Goal: Information Seeking & Learning: Learn about a topic

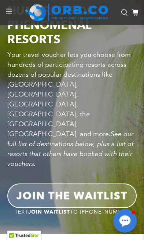
scroll to position [800, 0]
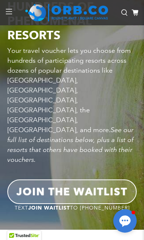
click at [108, 185] on b "JOIN THE WAITLIST" at bounding box center [71, 191] width 111 height 12
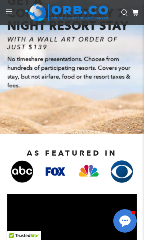
scroll to position [73, 0]
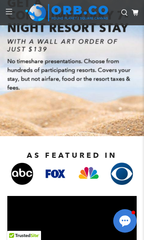
click at [96, 81] on span "No timeshare presentations. Choose from hundreds of participating resorts. Cove…" at bounding box center [68, 74] width 123 height 33
click at [105, 153] on h2 "AS FEATURED IN" at bounding box center [72, 155] width 122 height 9
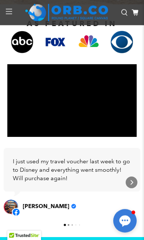
scroll to position [204, 0]
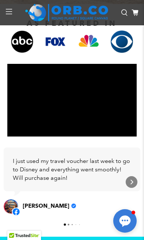
click at [89, 164] on span "I just used my travel voucher last week to go to Disney and everything went smo…" at bounding box center [71, 169] width 117 height 24
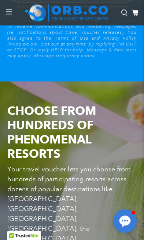
scroll to position [682, 0]
click at [133, 149] on h2 "CHOOSE FROM HUNDREDS OF PHENOMENAL RESORTS" at bounding box center [71, 131] width 129 height 57
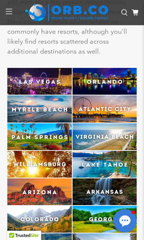
scroll to position [2242, 0]
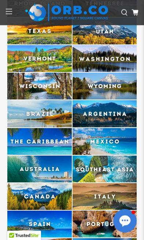
scroll to position [2677, 0]
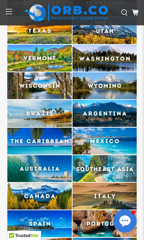
click at [54, 127] on img at bounding box center [39, 140] width 64 height 27
click at [53, 127] on img at bounding box center [39, 140] width 64 height 27
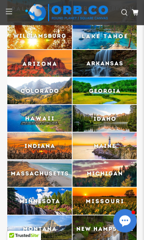
scroll to position [2371, 0]
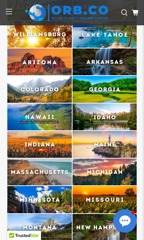
click at [53, 103] on img at bounding box center [39, 116] width 64 height 27
click at [30, 103] on img at bounding box center [39, 116] width 64 height 27
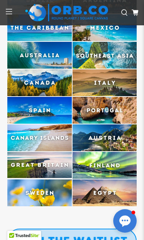
scroll to position [2788, 0]
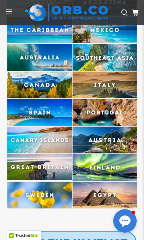
click at [49, 181] on img at bounding box center [39, 194] width 64 height 27
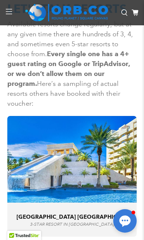
scroll to position [3090, 0]
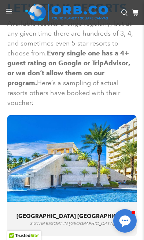
click at [131, 201] on div ""Super family friendly and a great place to stay! It’s the perfect distance fro…" at bounding box center [71, 218] width 129 height 34
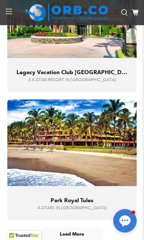
scroll to position [5024, 0]
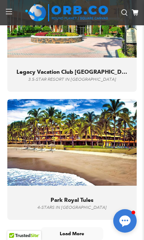
click at [79, 227] on span "Load More" at bounding box center [72, 233] width 62 height 12
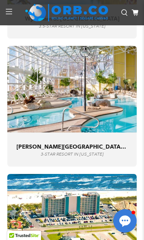
scroll to position [5715, 0]
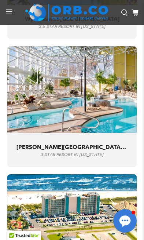
click at [98, 220] on img at bounding box center [71, 217] width 129 height 86
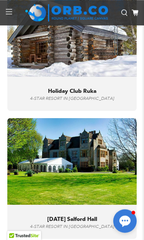
scroll to position [7050, 0]
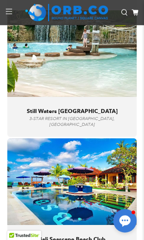
scroll to position [7925, 0]
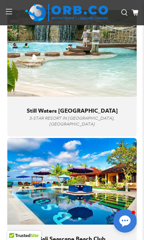
click at [88, 185] on img at bounding box center [71, 181] width 129 height 86
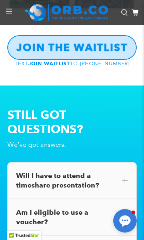
scroll to position [9963, 0]
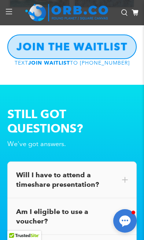
click at [112, 161] on div "Will I have to attend a timeshare presentation?" at bounding box center [71, 179] width 129 height 37
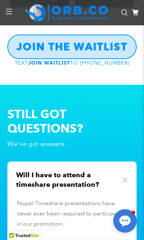
click at [126, 170] on div "Will I have to attend a timeshare presentation?" at bounding box center [72, 179] width 112 height 19
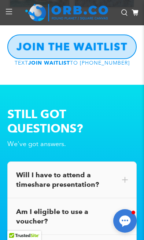
click at [115, 207] on div "Am I eligible to use a voucher?" at bounding box center [72, 216] width 112 height 19
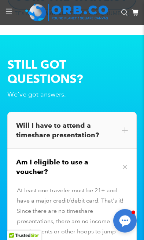
scroll to position [10013, 0]
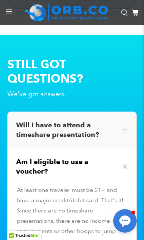
click at [128, 162] on span at bounding box center [125, 166] width 8 height 8
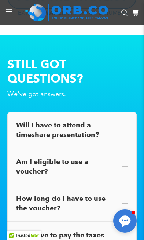
click at [125, 200] on span at bounding box center [125, 203] width 6 height 6
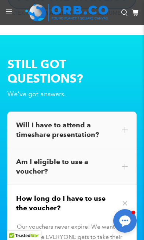
click at [129, 185] on div "How long do I have to use the voucher?" at bounding box center [71, 203] width 129 height 37
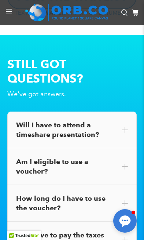
click at [122, 237] on span at bounding box center [125, 240] width 6 height 6
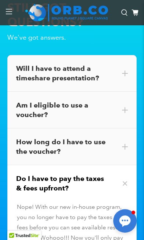
scroll to position [10070, 0]
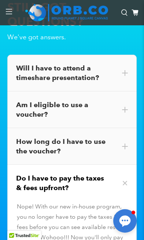
click at [128, 179] on span at bounding box center [125, 183] width 8 height 8
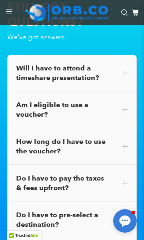
click at [126, 210] on div "Do I have to pre-select a destination?" at bounding box center [72, 219] width 112 height 19
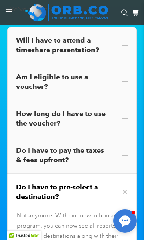
scroll to position [10110, 0]
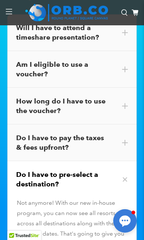
click at [124, 175] on span at bounding box center [125, 179] width 8 height 8
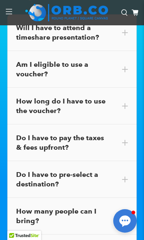
click at [128, 197] on div "How many people can I bring?" at bounding box center [71, 215] width 129 height 37
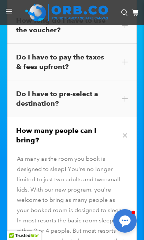
scroll to position [10191, 0]
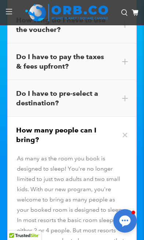
click at [108, 226] on div "As many as the room you book is designed to sleep! You're no longer limited to …" at bounding box center [72, 214] width 110 height 123
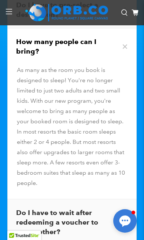
scroll to position [10281, 0]
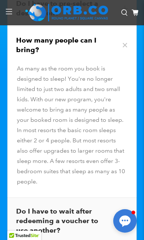
click at [125, 206] on div "Do I have to wait after redeeming a voucher to use another?" at bounding box center [72, 220] width 112 height 29
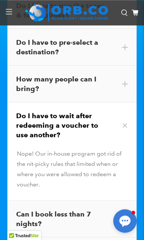
scroll to position [10242, 0]
click at [129, 102] on div "Do I have to wait after redeeming a voucher to use another?" at bounding box center [71, 125] width 129 height 46
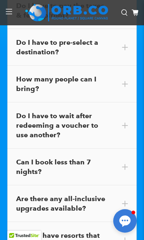
click at [99, 148] on div "Can I book less than 7 nights?" at bounding box center [71, 166] width 129 height 37
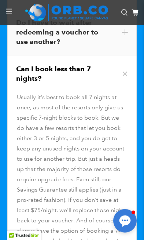
scroll to position [10337, 0]
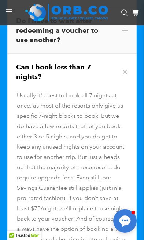
click at [111, 92] on span "Usually it's best to book all 7 nights at once, as most of the resorts only giv…" at bounding box center [72, 177] width 110 height 171
click at [125, 53] on div "Can I book less than 7 nights?" at bounding box center [71, 71] width 129 height 37
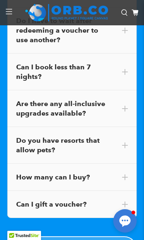
click at [129, 90] on div "Are there any all-inclusive upgrades available?" at bounding box center [71, 108] width 129 height 37
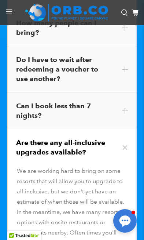
scroll to position [10297, 0]
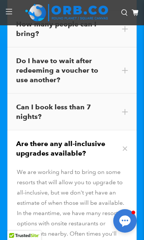
click at [131, 130] on div "Are there any all-inclusive upgrades available?" at bounding box center [71, 148] width 129 height 37
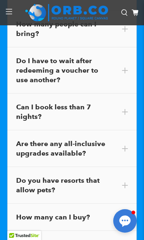
click at [103, 175] on div "Do you have resorts that allow pets?" at bounding box center [72, 184] width 112 height 19
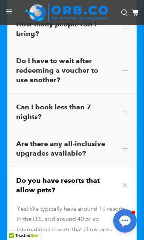
click at [123, 181] on span at bounding box center [125, 185] width 8 height 8
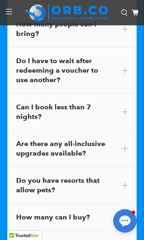
click at [126, 212] on div "How many can I buy?" at bounding box center [72, 217] width 112 height 10
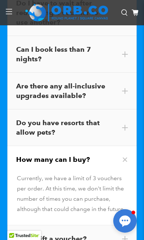
scroll to position [10355, 0]
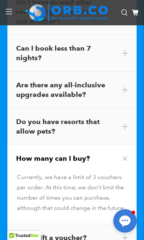
click at [126, 145] on div "How many can I buy?" at bounding box center [71, 158] width 129 height 27
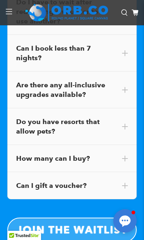
click at [128, 172] on div "Can I gift a voucher?" at bounding box center [71, 185] width 129 height 27
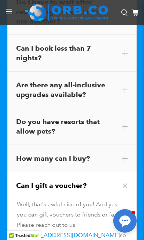
click at [125, 181] on span at bounding box center [125, 185] width 8 height 8
